Goal: Task Accomplishment & Management: Manage account settings

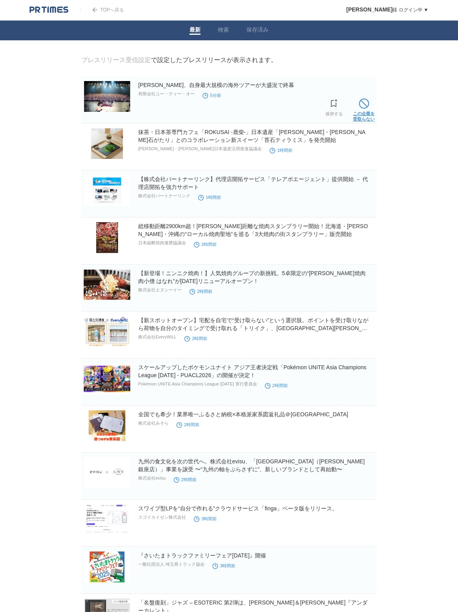
click at [366, 107] on span at bounding box center [364, 103] width 10 height 10
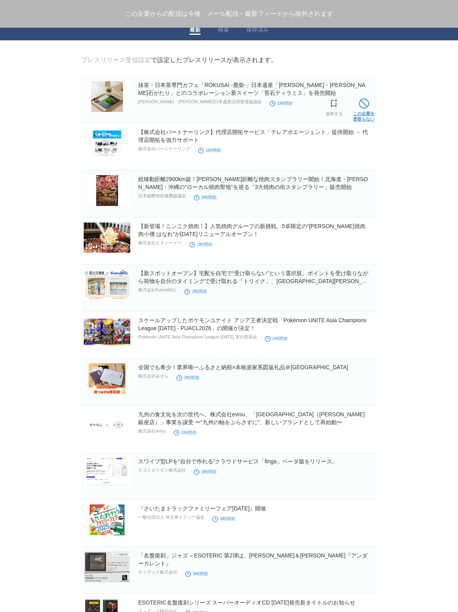
click at [366, 105] on span at bounding box center [364, 103] width 10 height 10
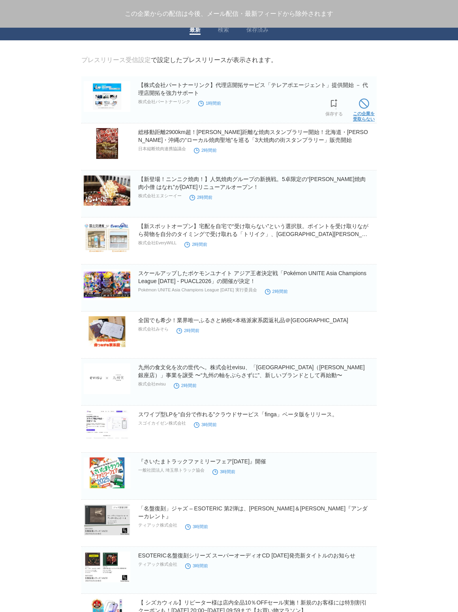
click at [363, 108] on span at bounding box center [364, 103] width 10 height 10
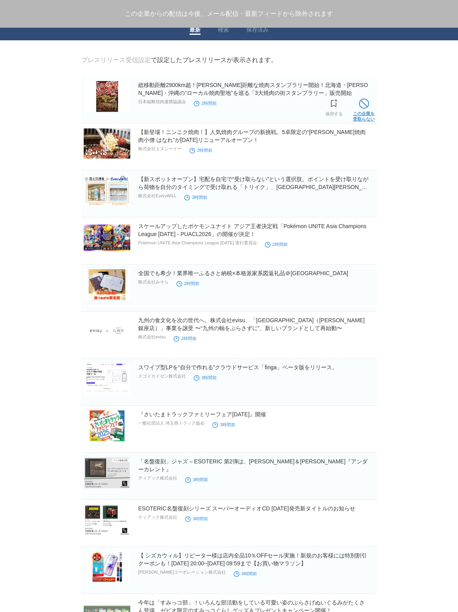
click at [365, 109] on span at bounding box center [364, 103] width 10 height 10
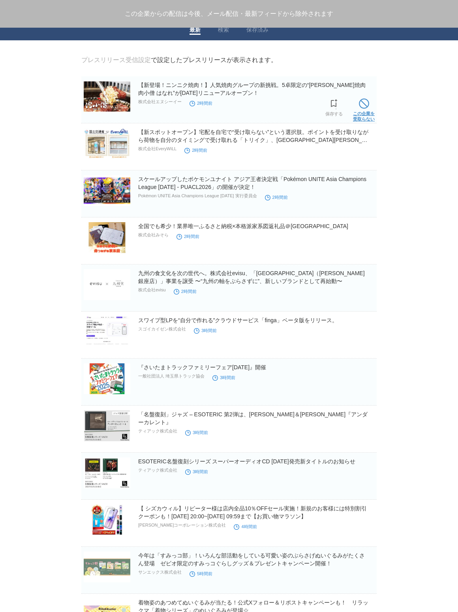
click at [364, 109] on span at bounding box center [364, 103] width 10 height 10
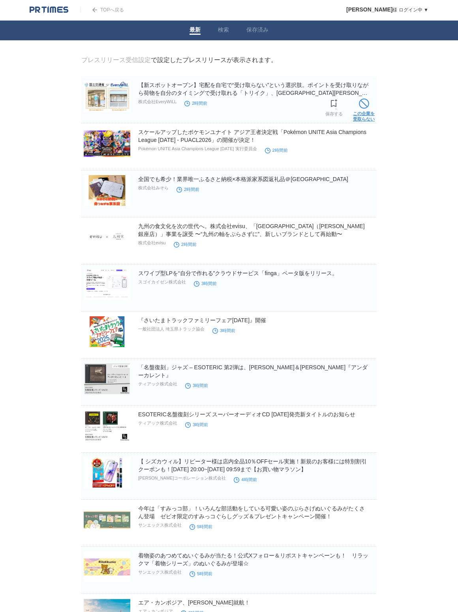
click at [364, 109] on span at bounding box center [364, 103] width 10 height 10
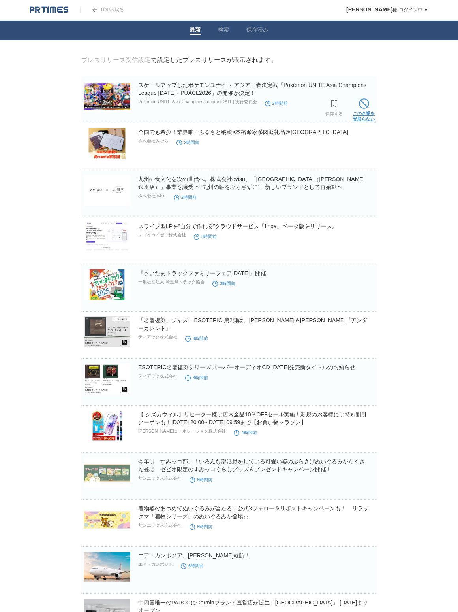
click at [364, 109] on span at bounding box center [364, 103] width 10 height 10
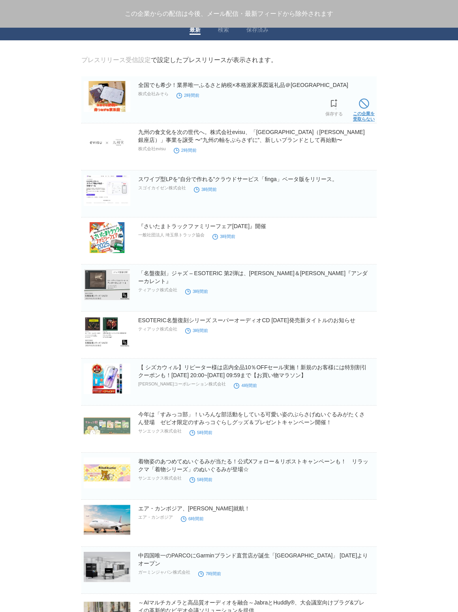
click at [366, 108] on span at bounding box center [364, 103] width 10 height 10
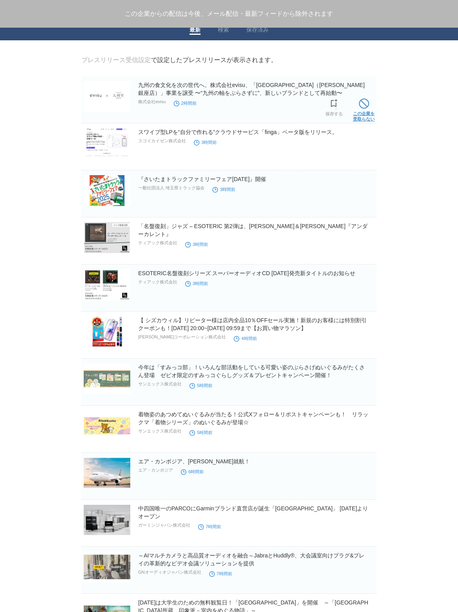
click at [366, 108] on span at bounding box center [364, 103] width 10 height 10
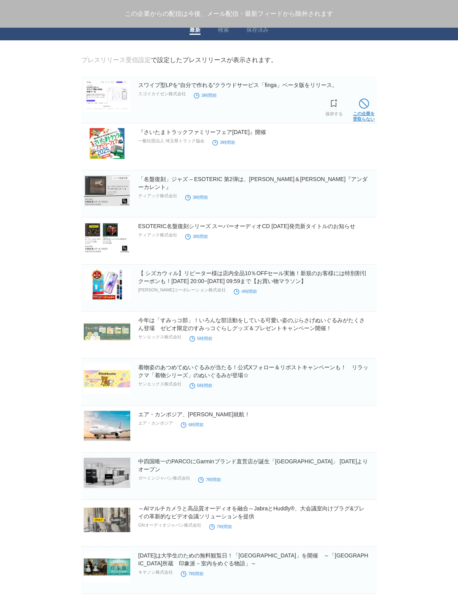
click at [365, 109] on span at bounding box center [364, 103] width 10 height 10
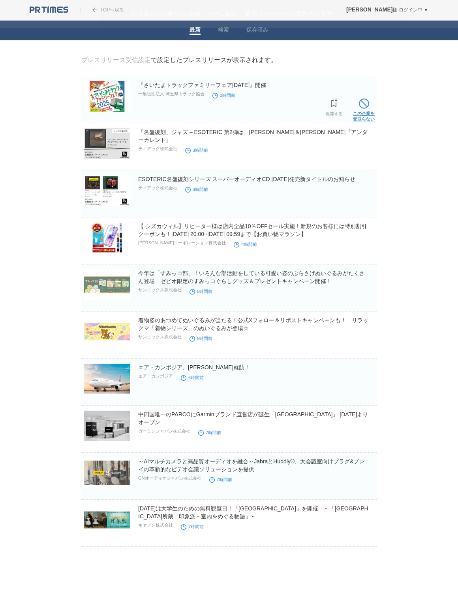
click at [365, 109] on span at bounding box center [364, 103] width 10 height 10
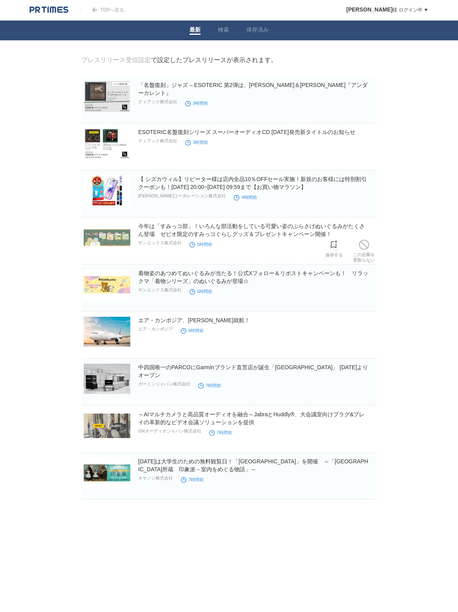
drag, startPoint x: 366, startPoint y: 109, endPoint x: 363, endPoint y: 232, distance: 123.3
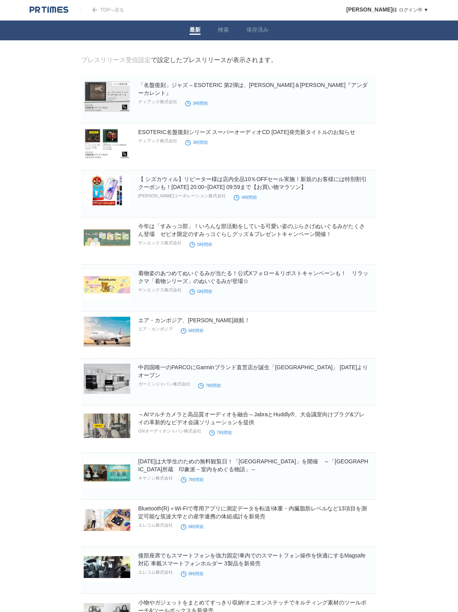
click at [397, 72] on body "TOPへ戻る [PERSON_NAME] ログイン中 ▼ プレスリリース受信設定 フォロー 除外リスト アカウント設定 閲覧履歴 退会手続き PR TIMES…" at bounding box center [229, 528] width 458 height 1056
